Goal: Information Seeking & Learning: Learn about a topic

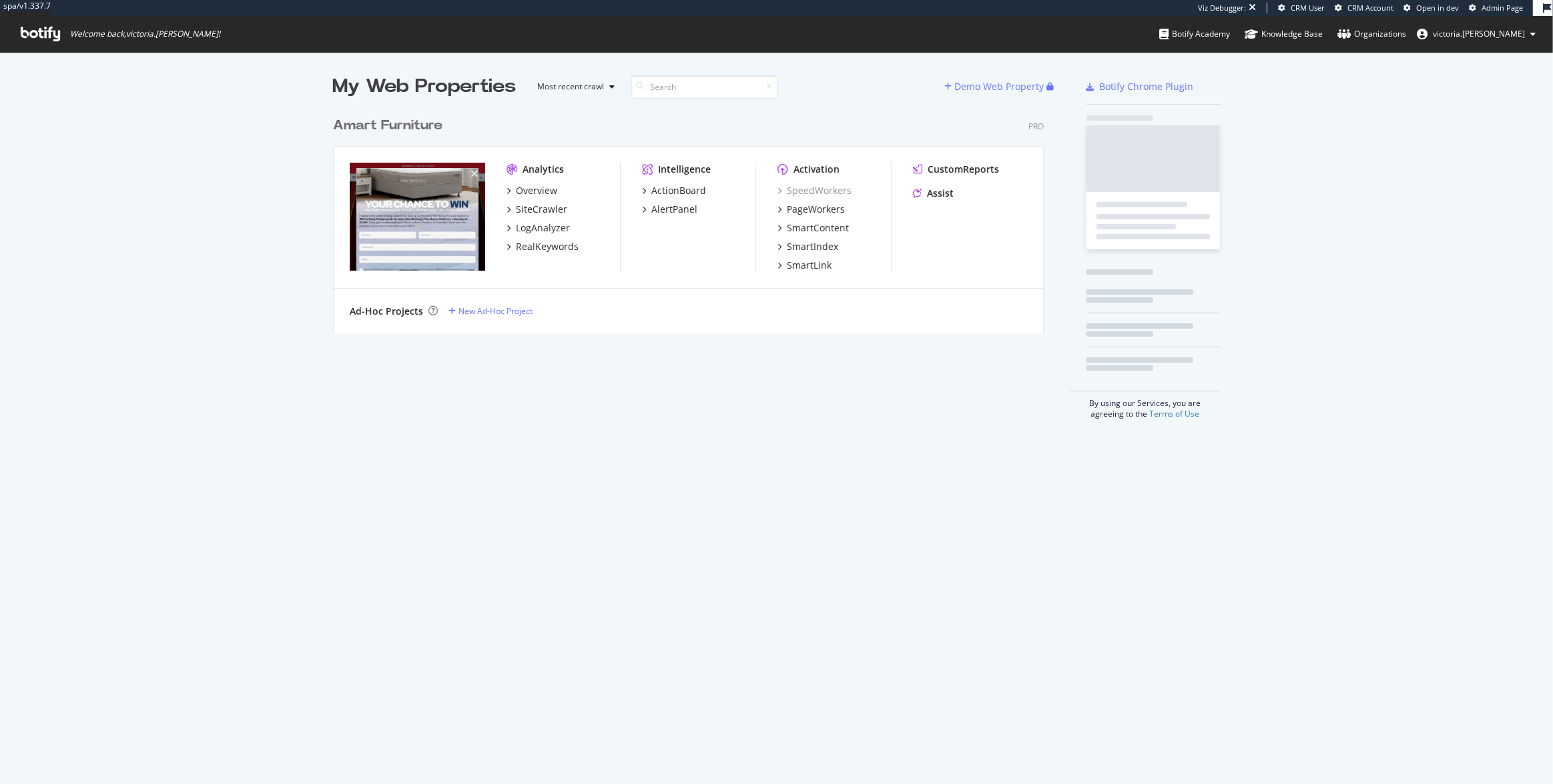
scroll to position [775, 1535]
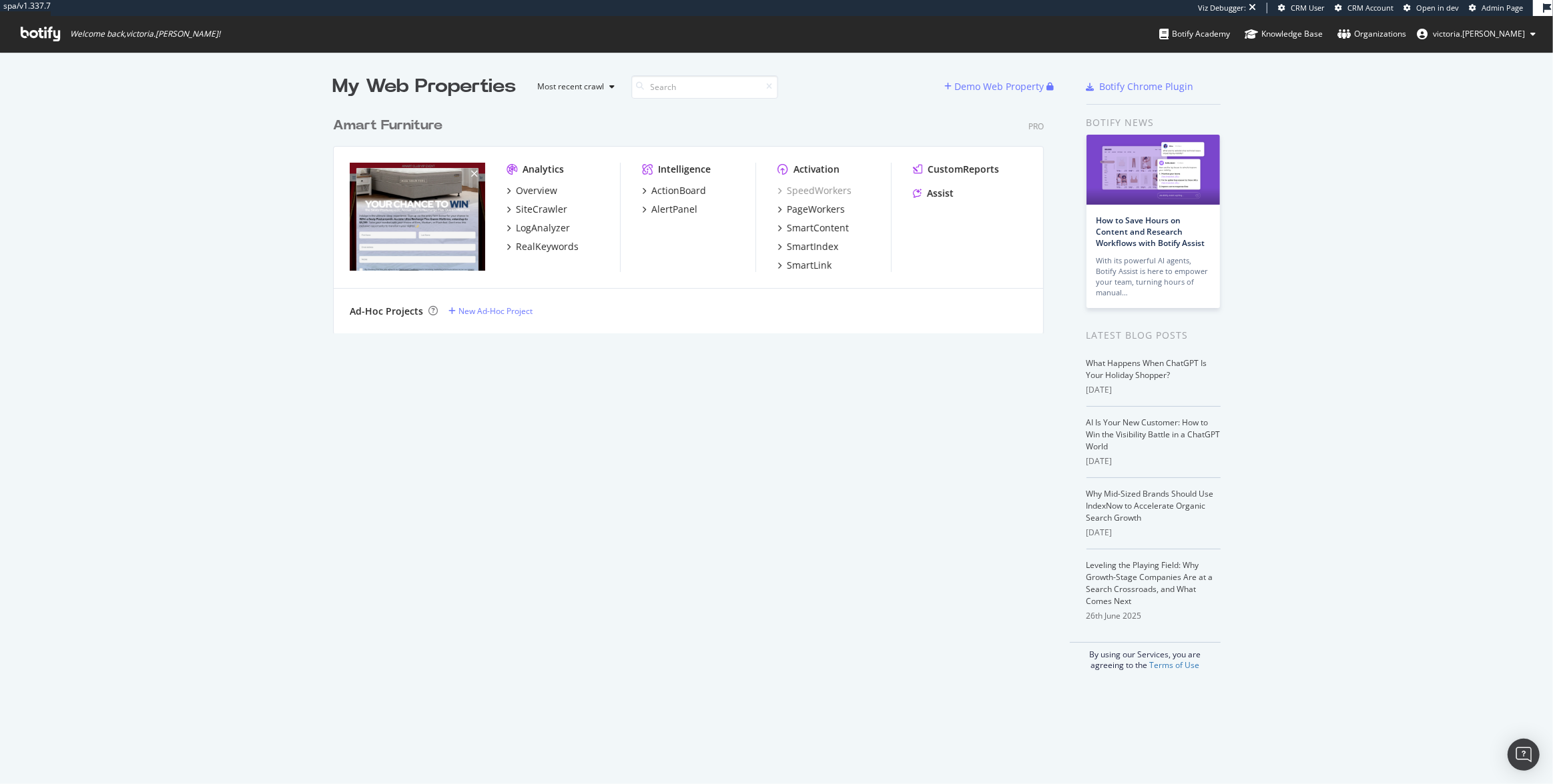
click at [261, 139] on div "My Web Properties Most recent crawl Demo Web Property Amart Furniture Pro Analy…" at bounding box center [776, 371] width 1553 height 640
click at [528, 205] on div "SiteCrawler" at bounding box center [541, 209] width 51 height 14
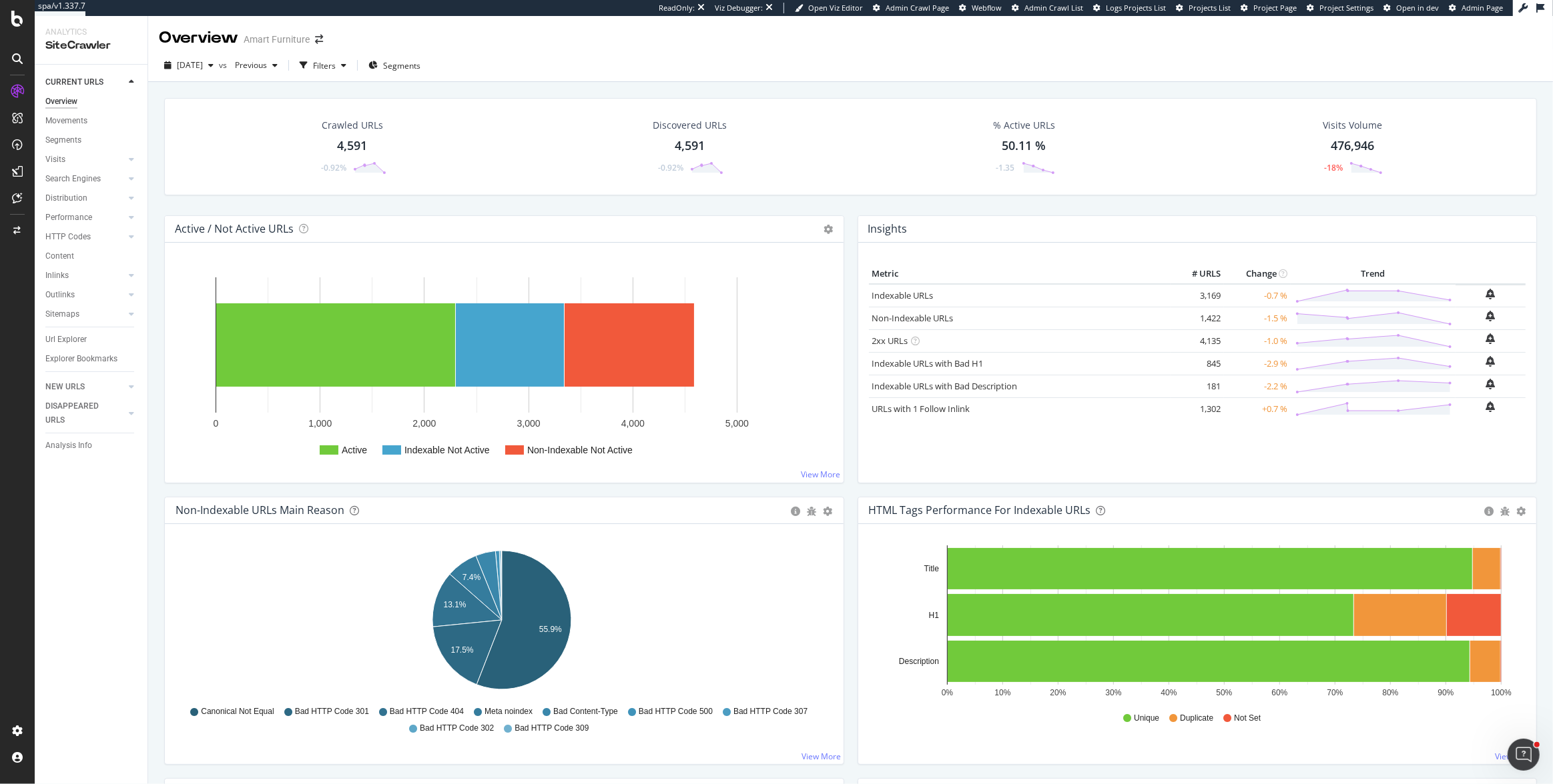
click at [839, 209] on div "Crawled URLs 4,591 -0.92% Discovered URLs 4,591 -0.92% % Active URLs 50.11 % -1…" at bounding box center [851, 157] width 1386 height 117
click at [1487, 555] on rect "A chart." at bounding box center [1487, 569] width 27 height 41
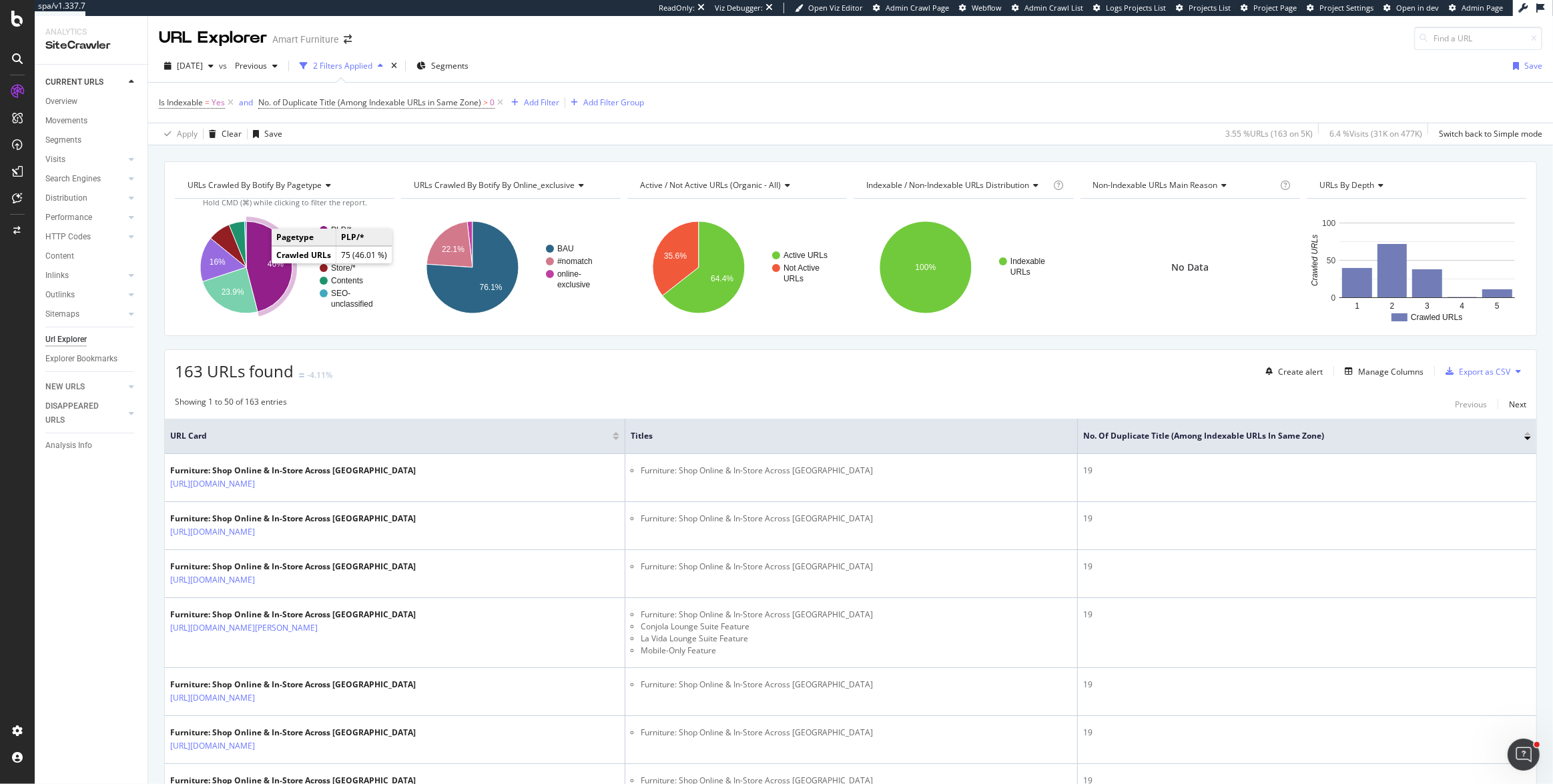
click at [258, 262] on icon "A chart." at bounding box center [269, 266] width 46 height 91
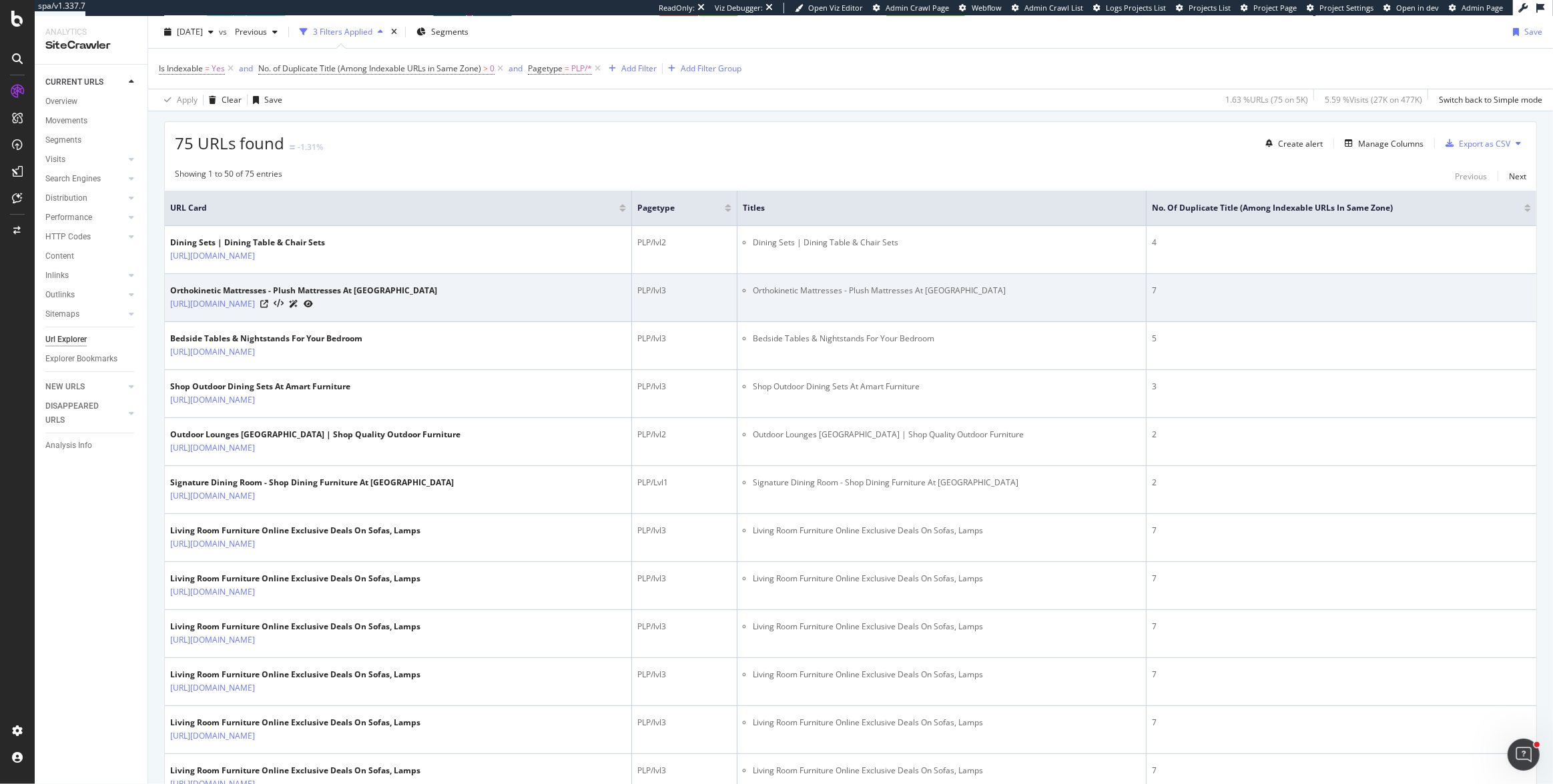
scroll to position [226, 0]
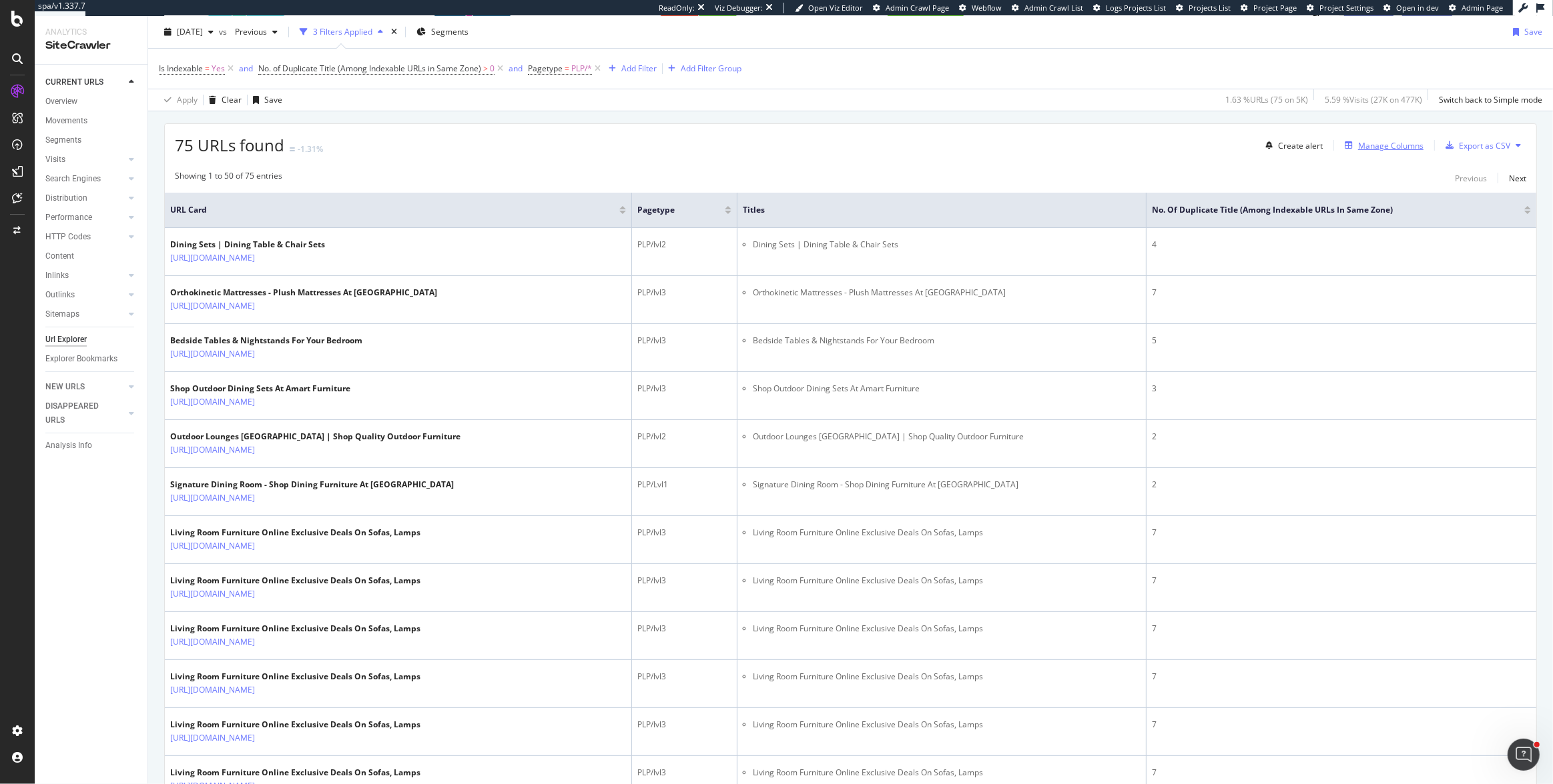
click at [1388, 148] on div "Manage Columns" at bounding box center [1391, 145] width 66 height 11
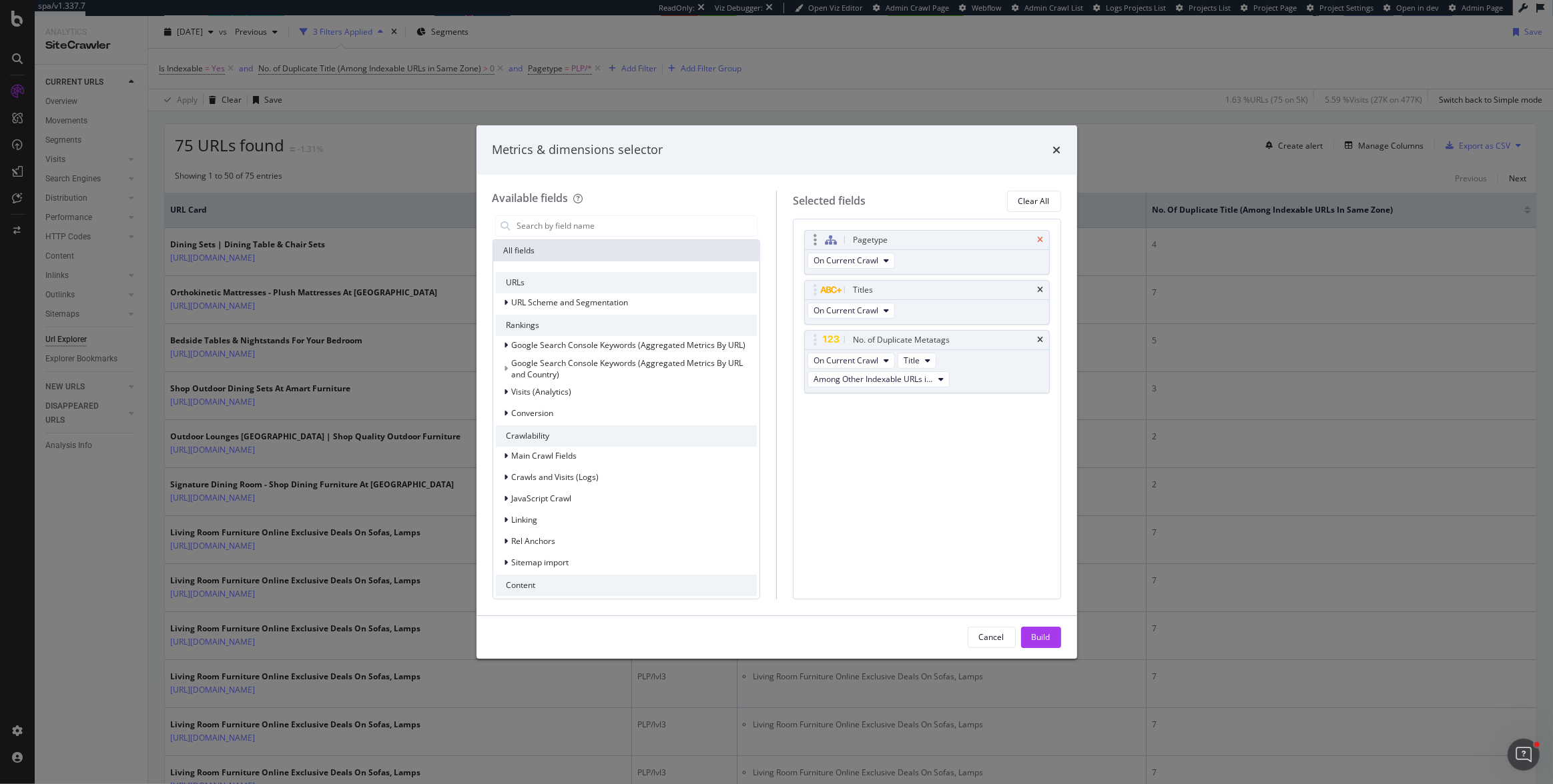
click at [1043, 238] on icon "times" at bounding box center [1041, 240] width 6 height 8
click at [574, 222] on input "modal" at bounding box center [636, 226] width 241 height 20
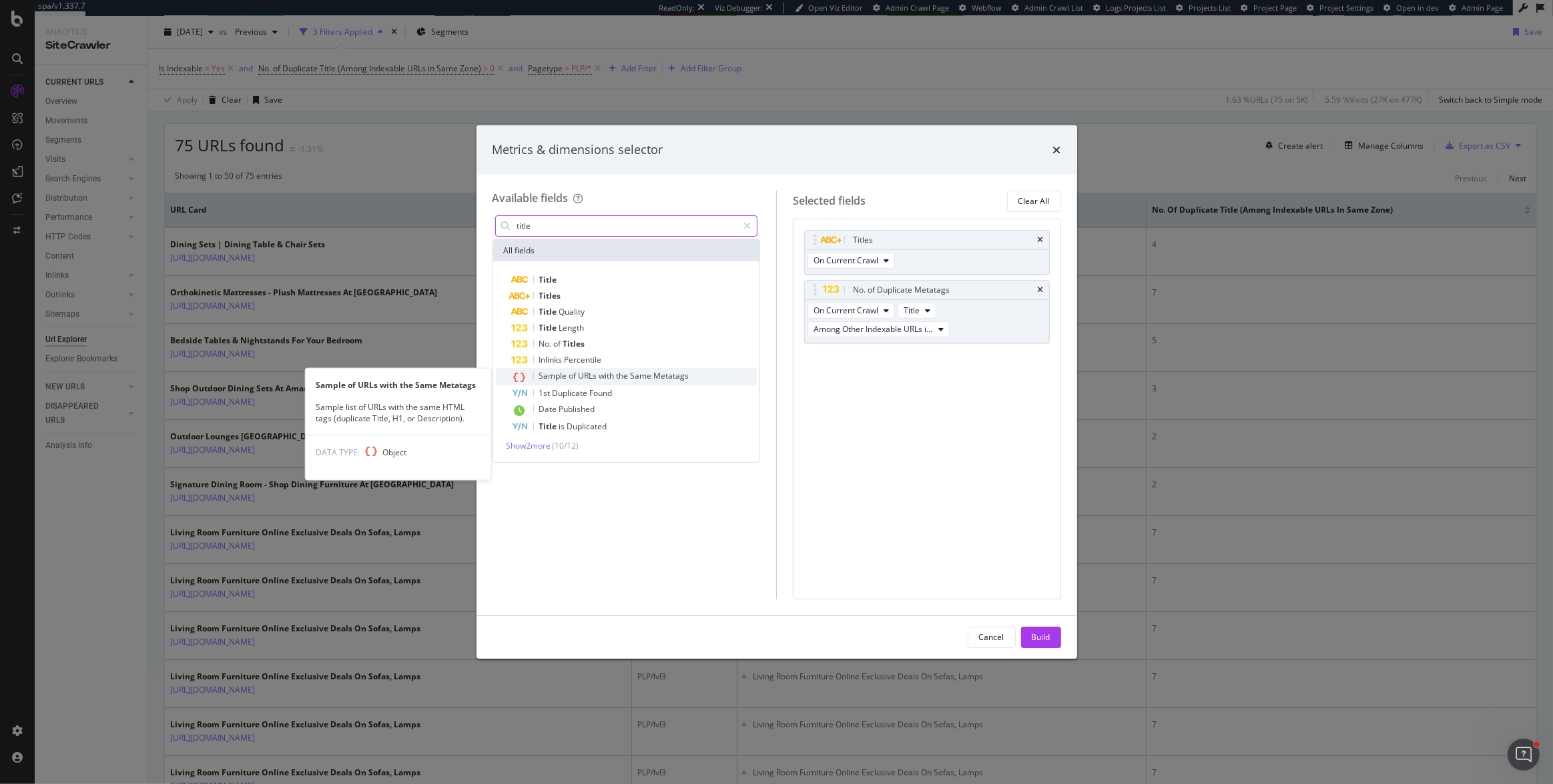
type input "title"
click at [580, 372] on span "URLs" at bounding box center [589, 375] width 21 height 11
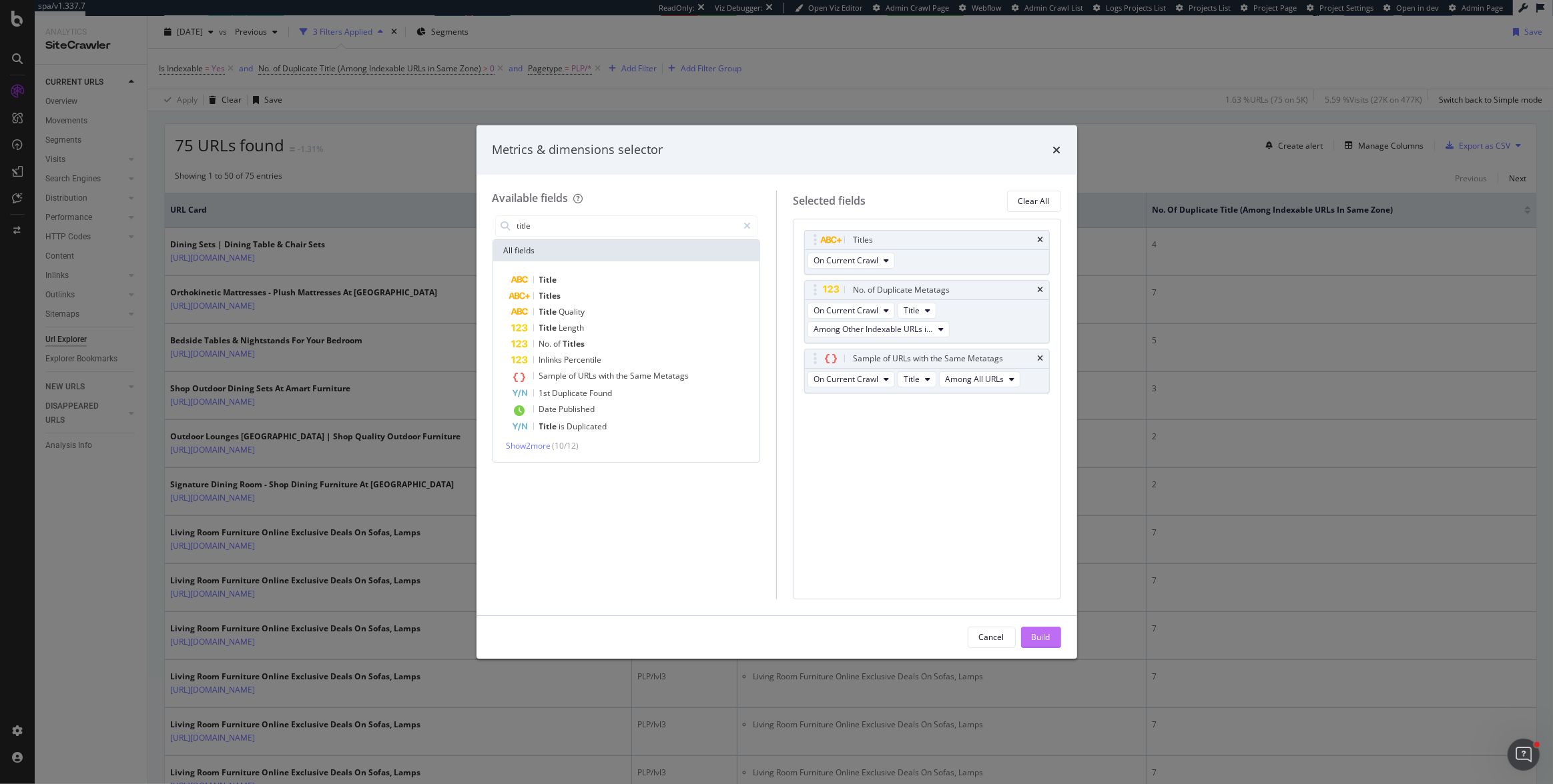
click at [1048, 639] on div "Build" at bounding box center [1041, 637] width 19 height 11
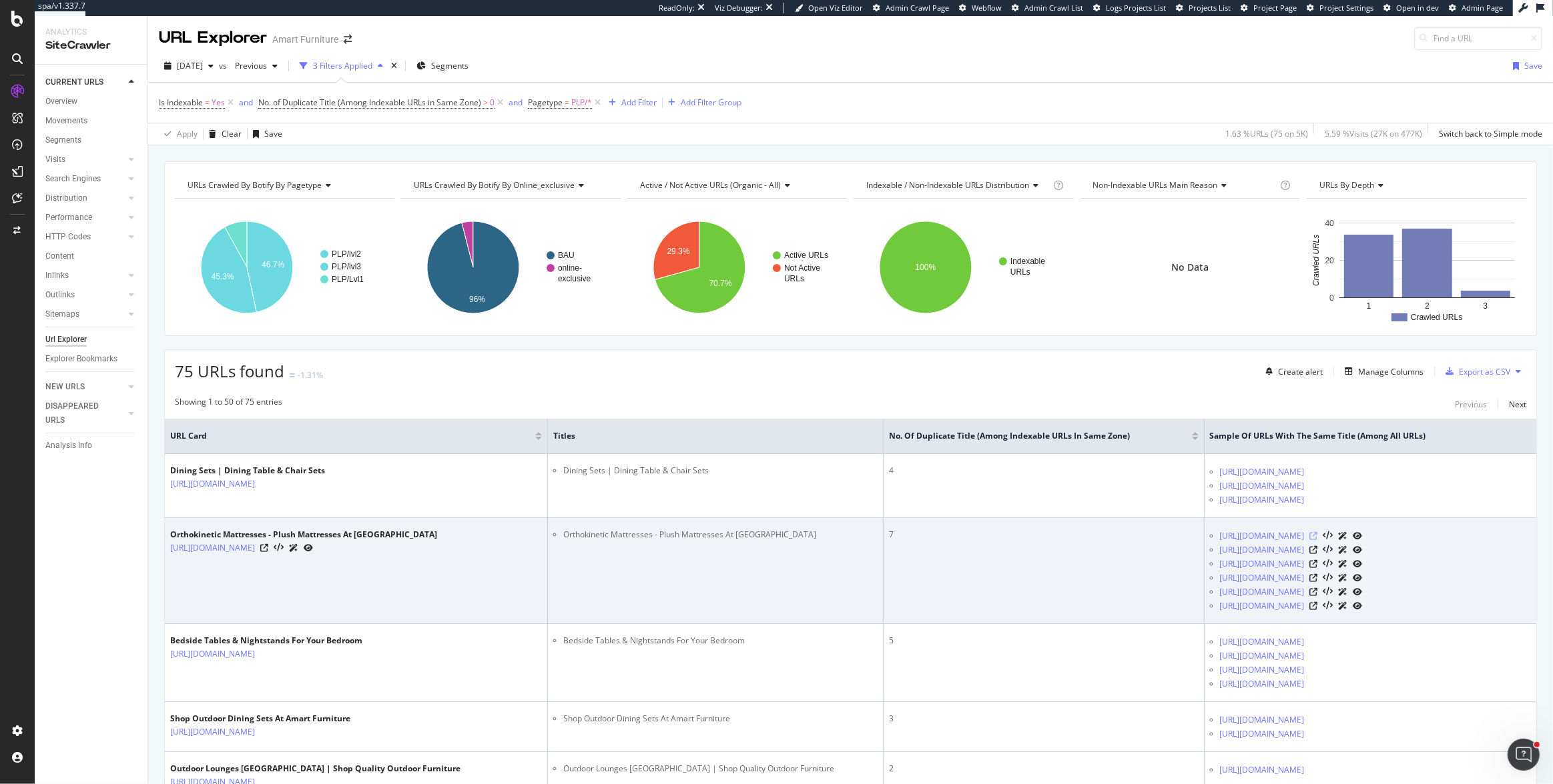
click at [1318, 540] on icon at bounding box center [1314, 536] width 8 height 8
click at [268, 553] on icon at bounding box center [264, 548] width 8 height 8
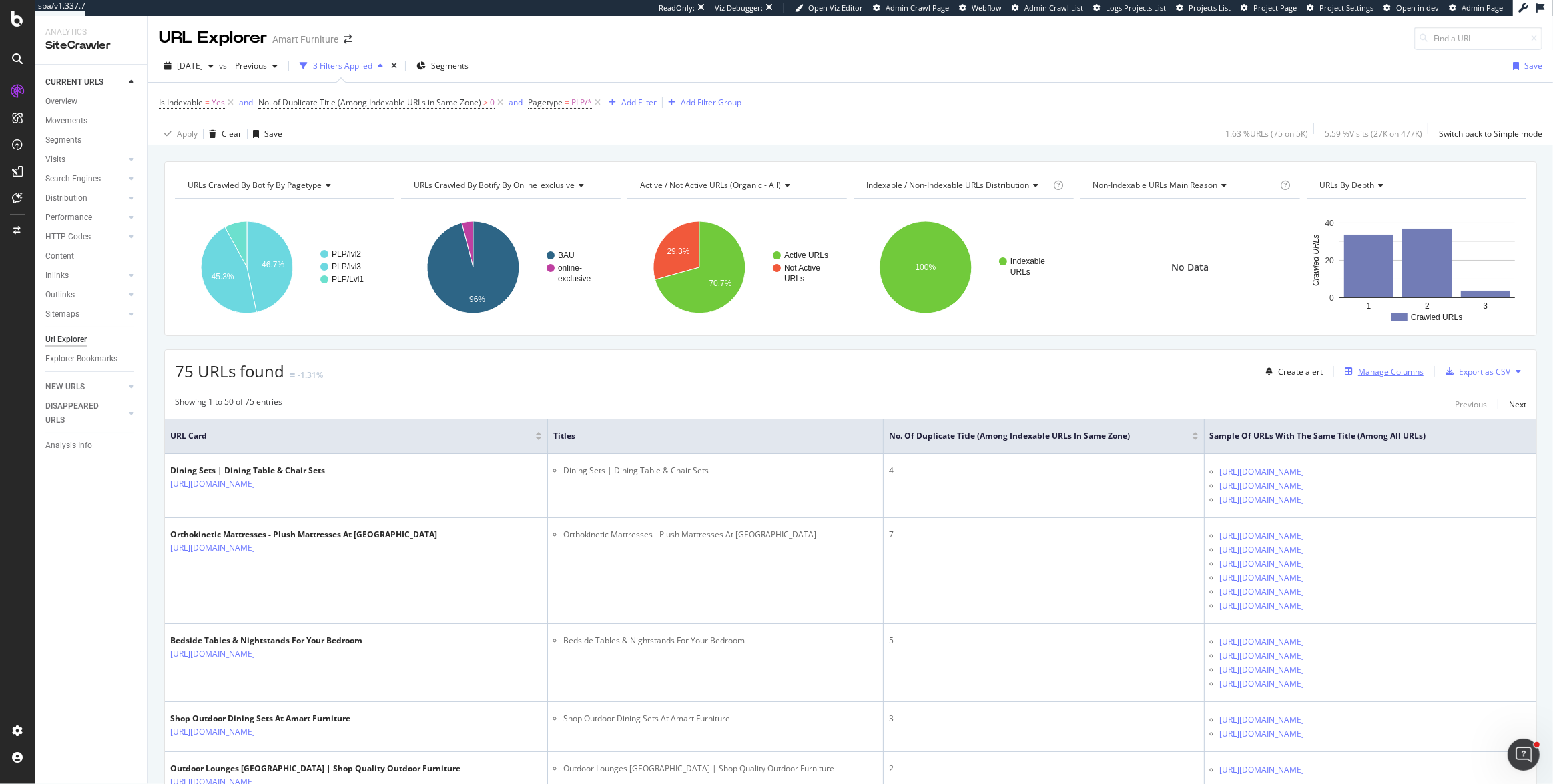
click at [1368, 369] on div "Manage Columns" at bounding box center [1391, 371] width 66 height 11
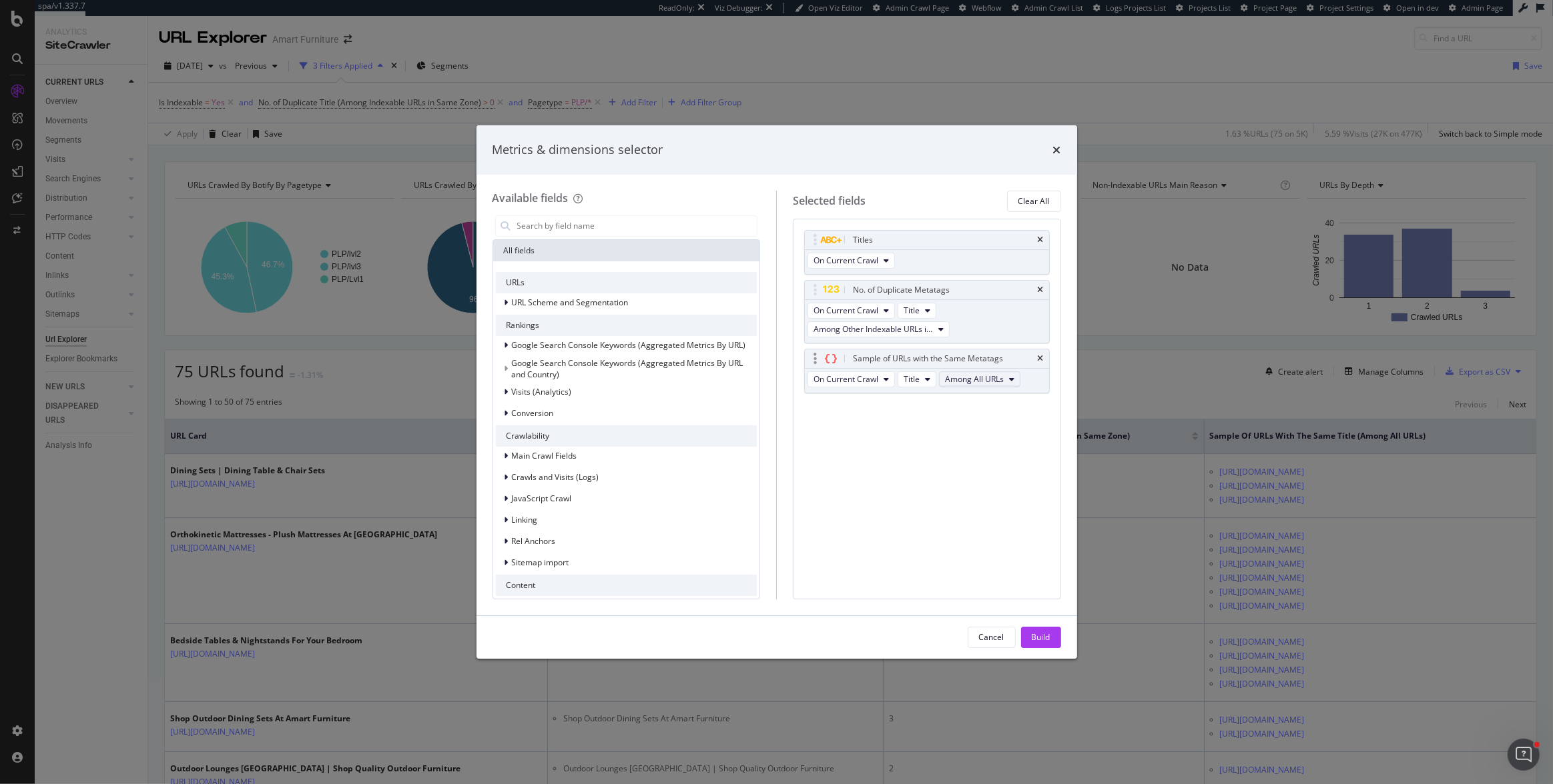
click at [965, 378] on span "Among All URLs" at bounding box center [974, 379] width 59 height 11
click at [984, 429] on span "Among Other Indexable URLs in Same Zone" at bounding box center [1030, 428] width 161 height 12
click at [1041, 645] on div "Build" at bounding box center [1041, 638] width 19 height 20
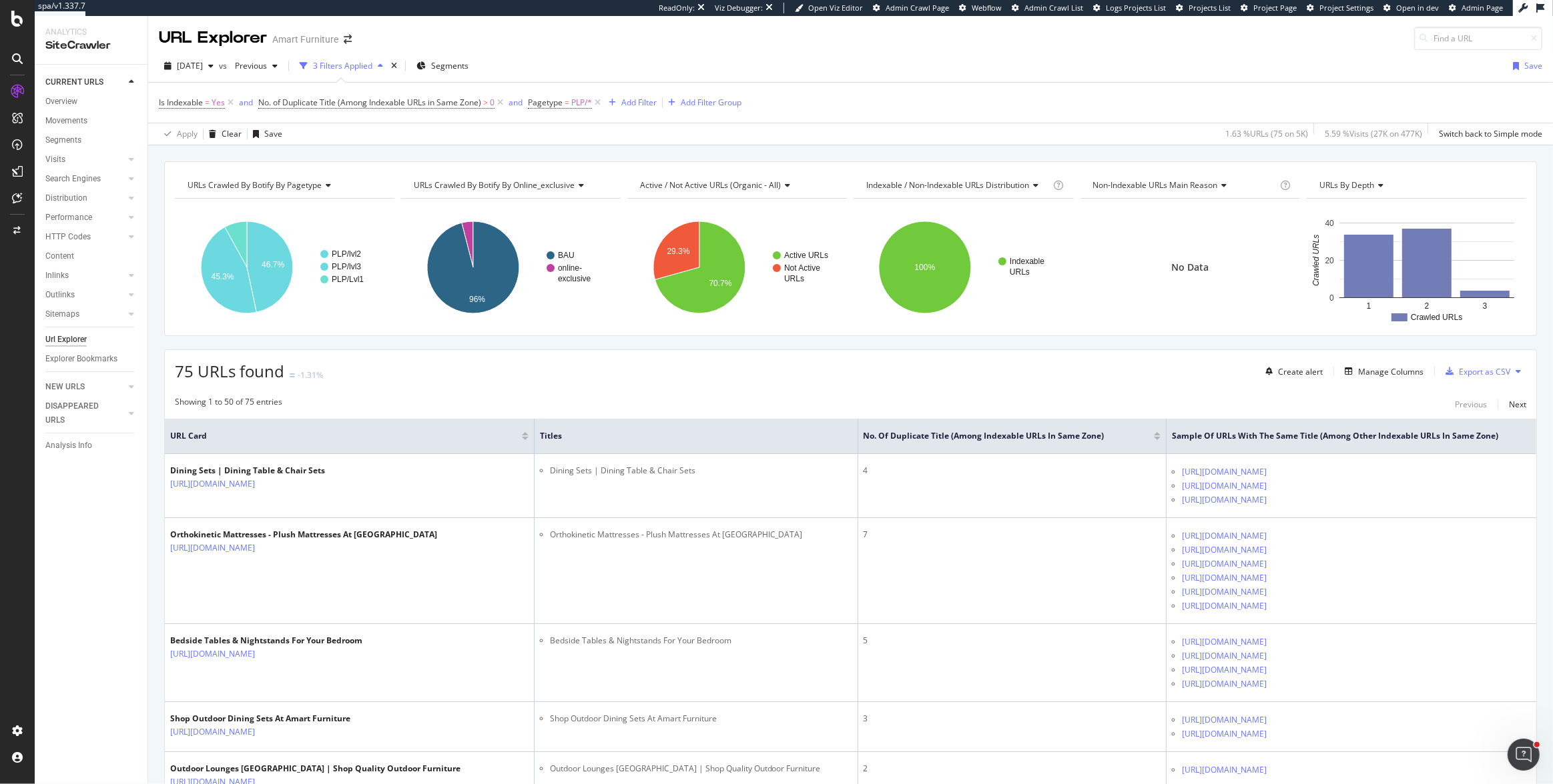
click at [160, 158] on div "URLs Crawled By Botify By pagetype Chart (by Value) Table Expand Export as CSV …" at bounding box center [851, 161] width 1405 height 32
